Goal: Find specific page/section: Find specific page/section

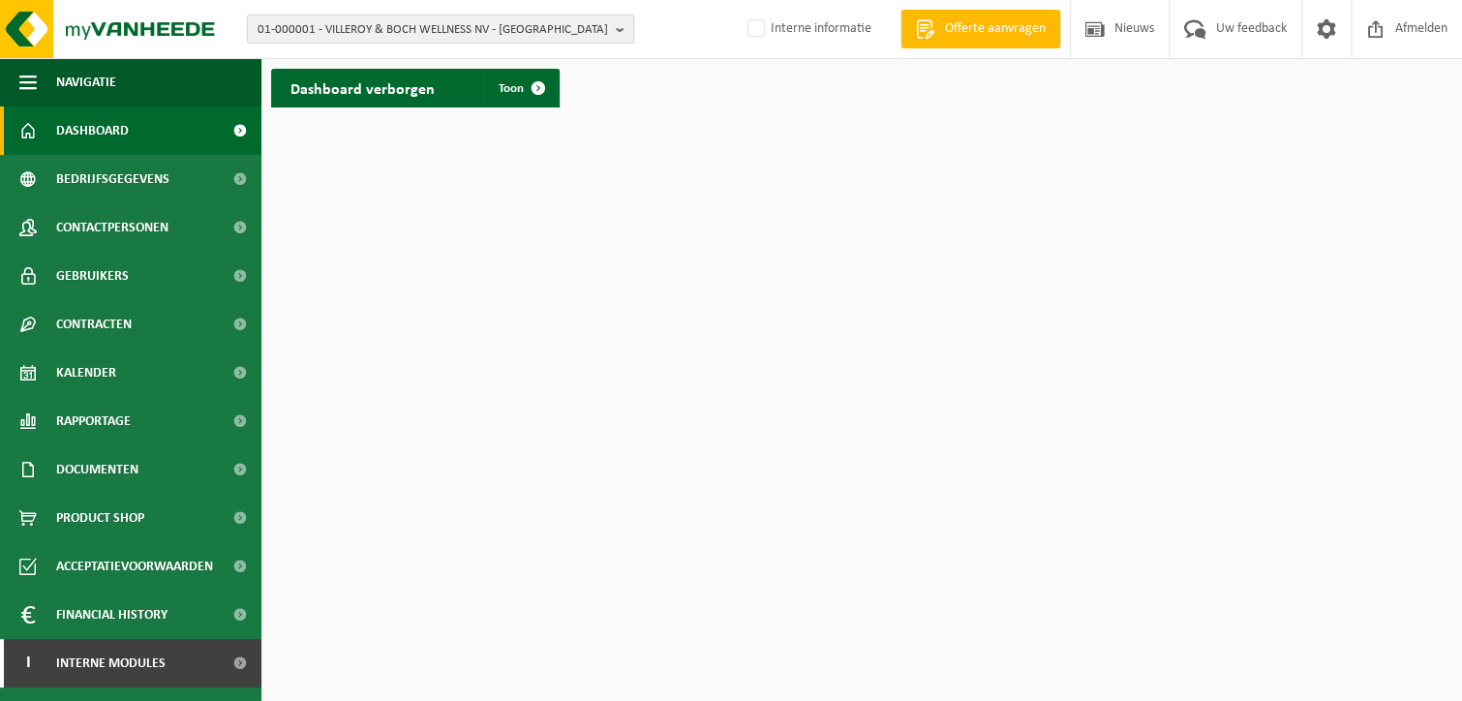
click at [332, 22] on span "01-000001 - VILLEROY & BOCH WELLNESS NV - [GEOGRAPHIC_DATA]" at bounding box center [432, 29] width 350 height 29
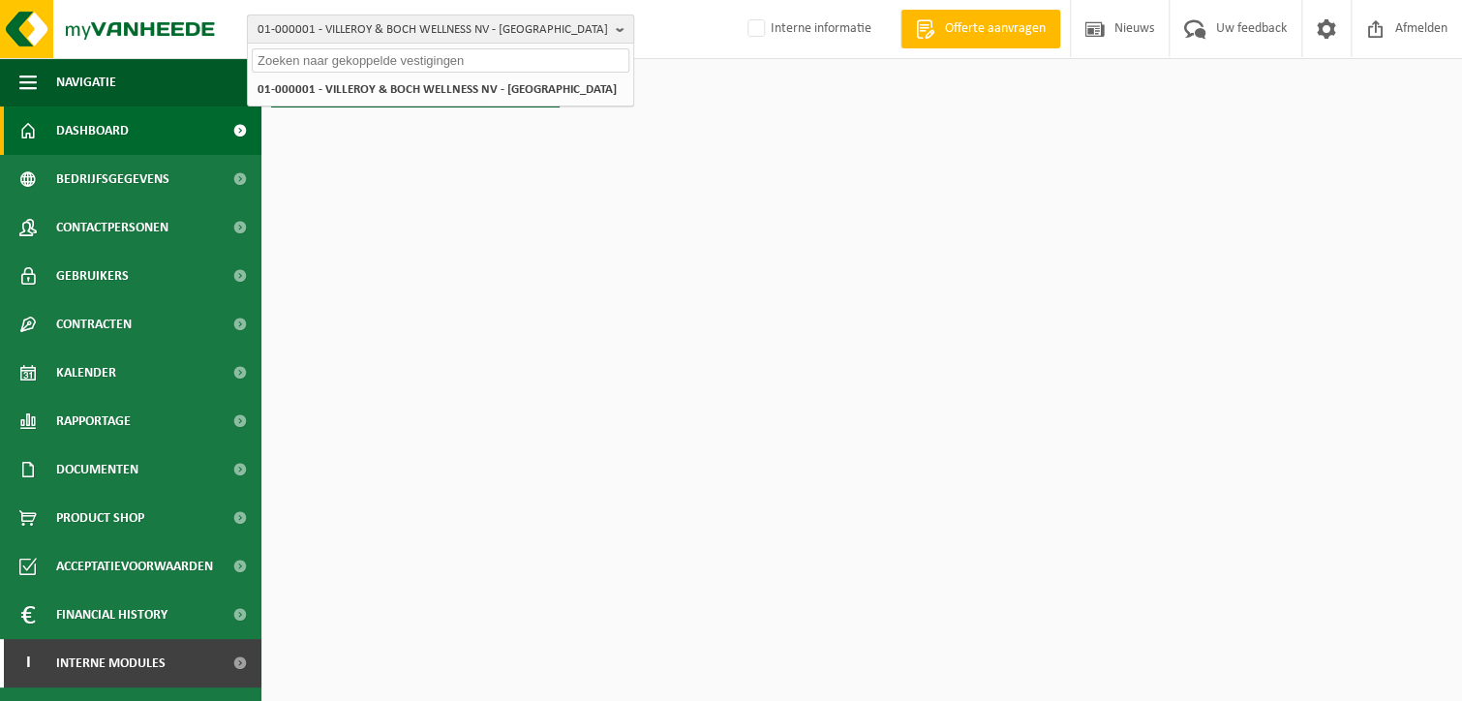
paste input "10-754253"
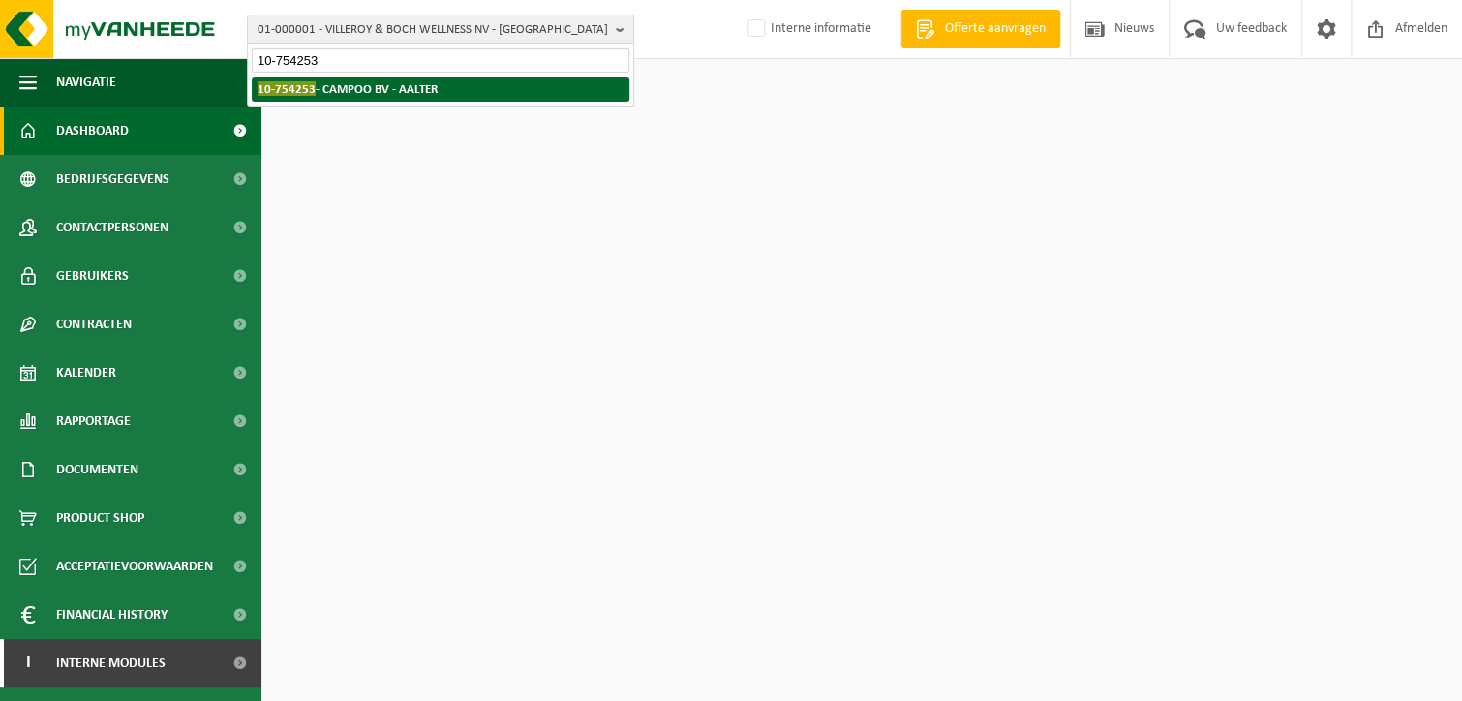
type input "10-754253"
click at [359, 86] on strong "10-754253 - CAMPOO BV - AALTER" at bounding box center [347, 88] width 180 height 15
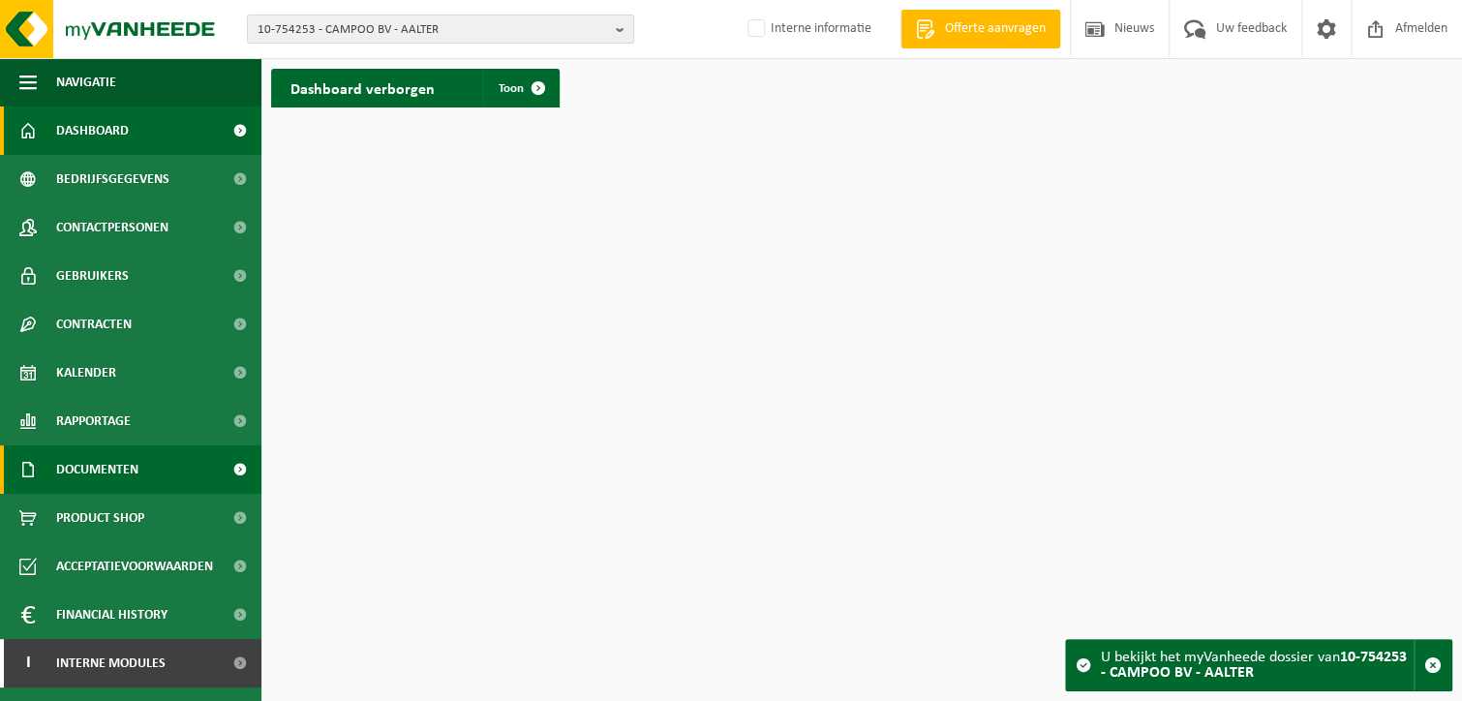
click at [109, 460] on span "Documenten" at bounding box center [97, 469] width 82 height 48
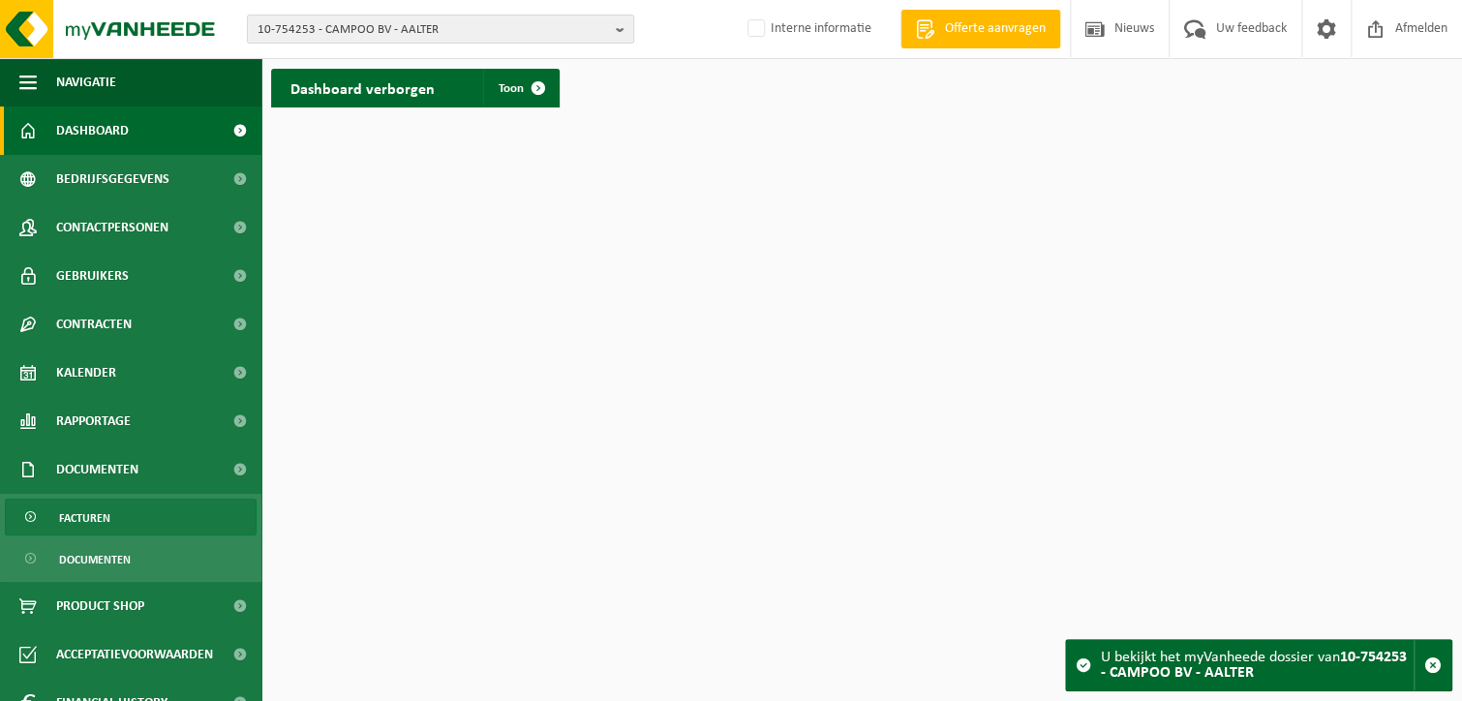
click at [110, 515] on link "Facturen" at bounding box center [131, 517] width 252 height 37
